Goal: Task Accomplishment & Management: Manage account settings

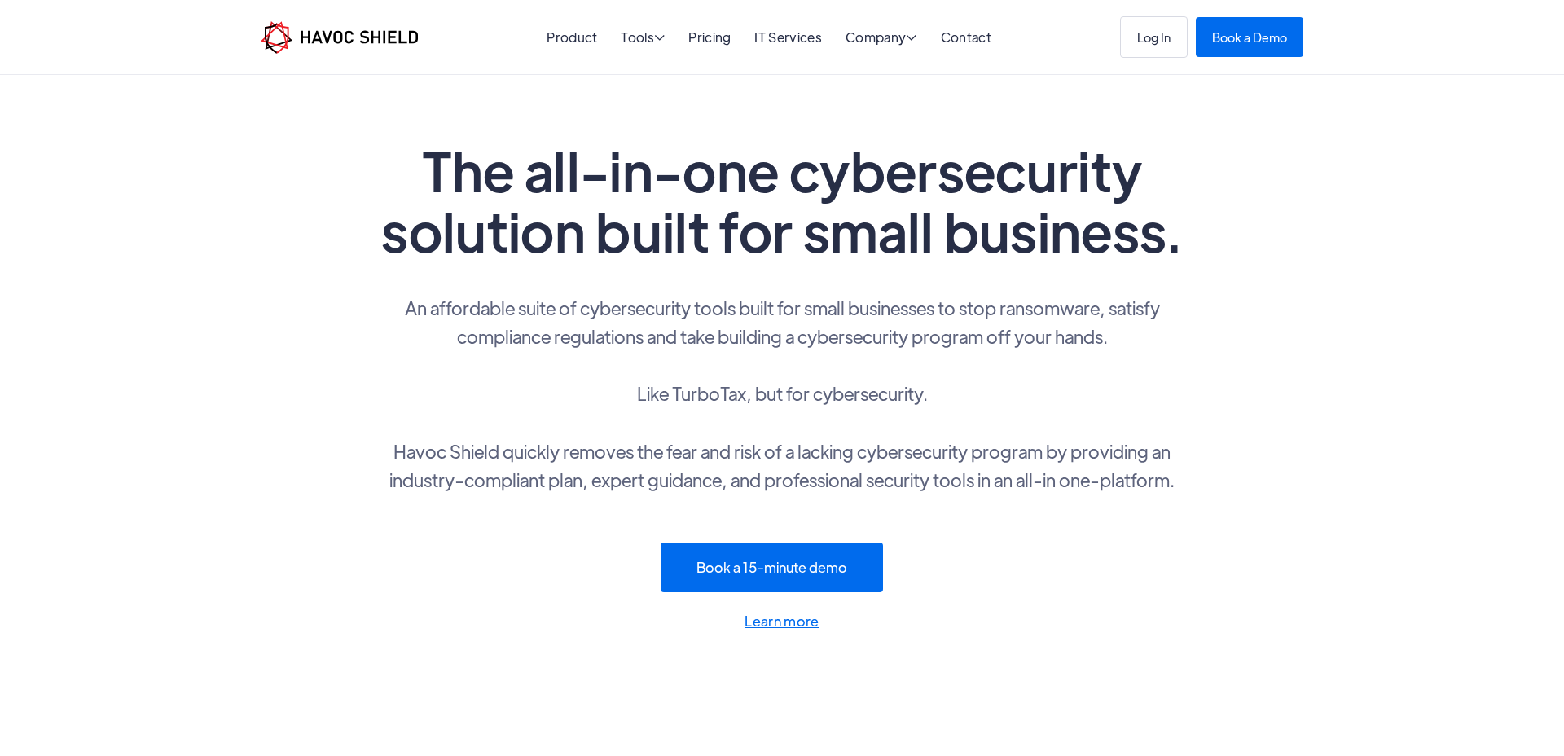
click at [1139, 59] on div "Product Tools  Tools Endpoint Threat Protection NEW Cyber Awareness Training N…" at bounding box center [782, 37] width 1564 height 75
click at [1150, 34] on link "Log In" at bounding box center [1154, 32] width 68 height 42
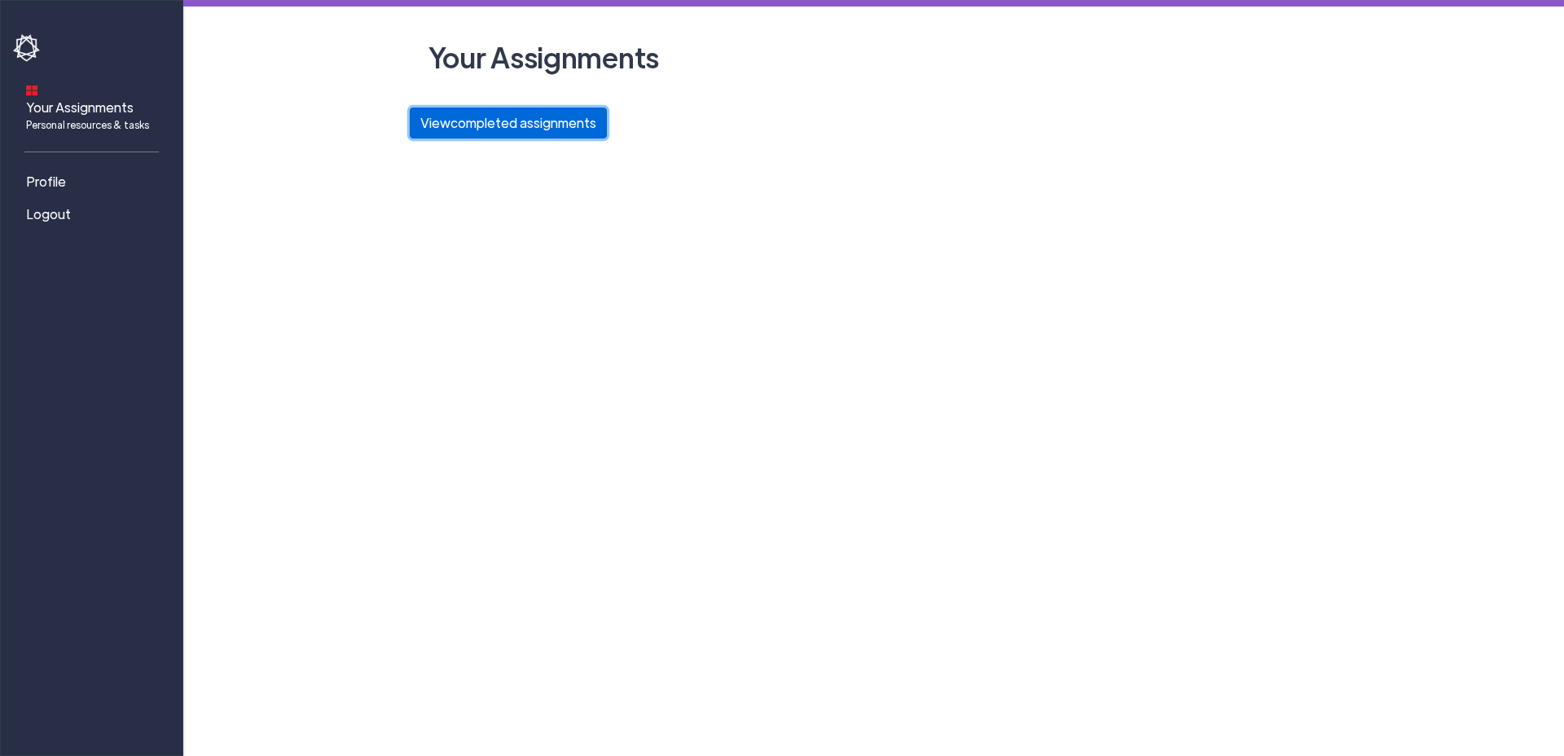
click at [578, 127] on button "View completed assignments" at bounding box center [508, 123] width 197 height 31
